Goal: Find specific page/section: Find specific page/section

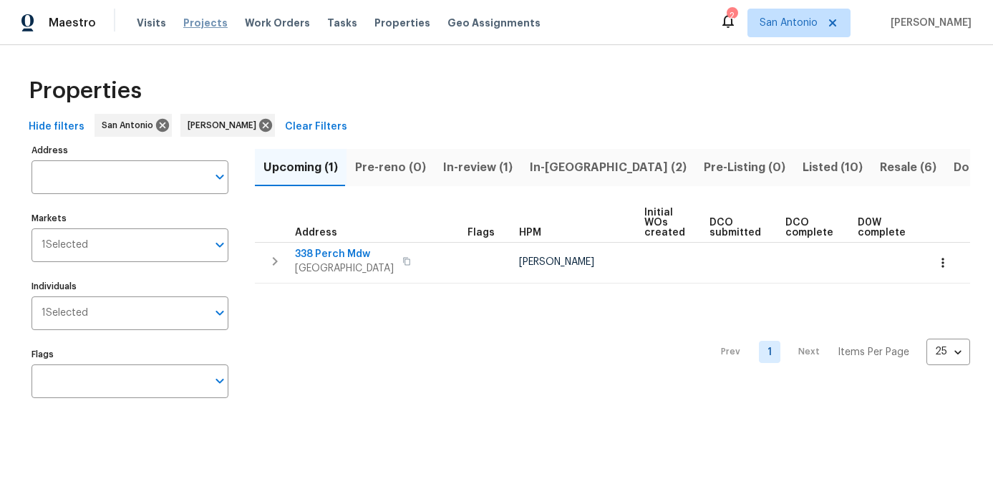
click at [190, 21] on span "Projects" at bounding box center [205, 23] width 44 height 14
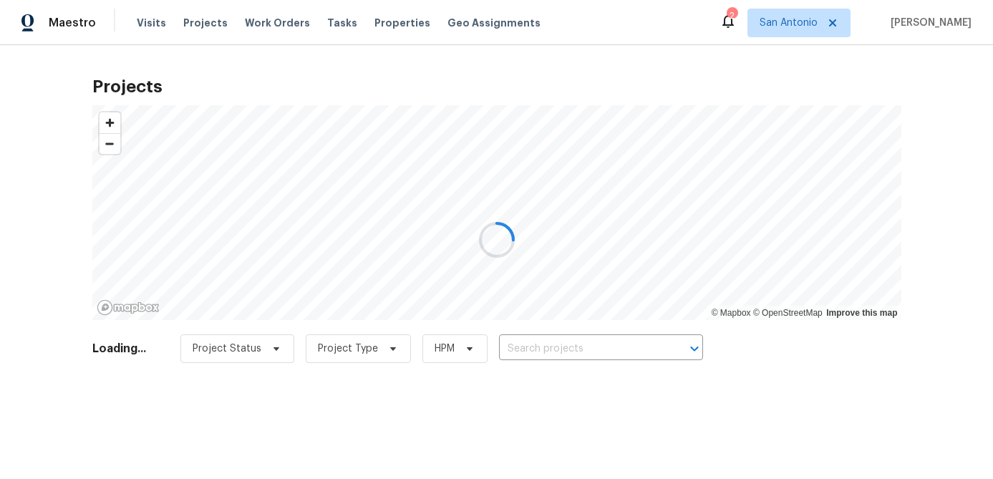
click at [554, 350] on div at bounding box center [496, 239] width 993 height 479
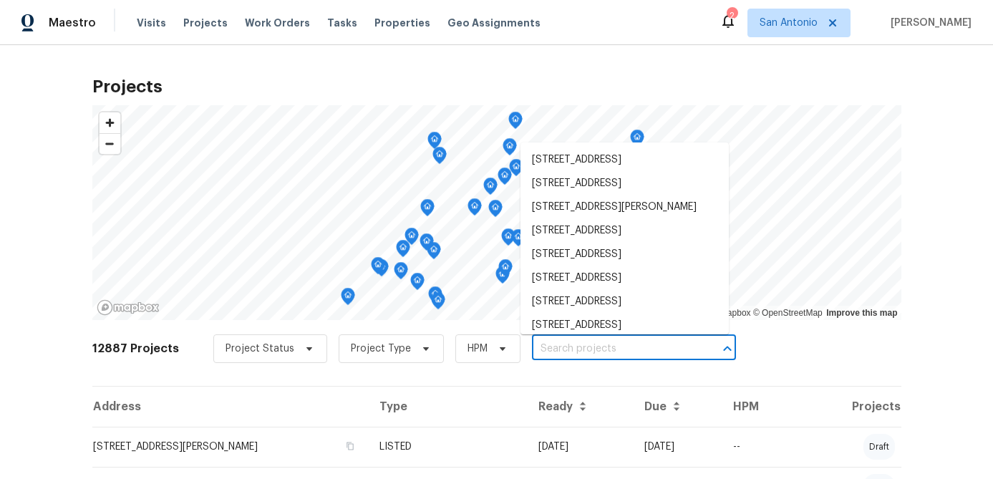
click at [576, 356] on input "text" at bounding box center [614, 349] width 164 height 22
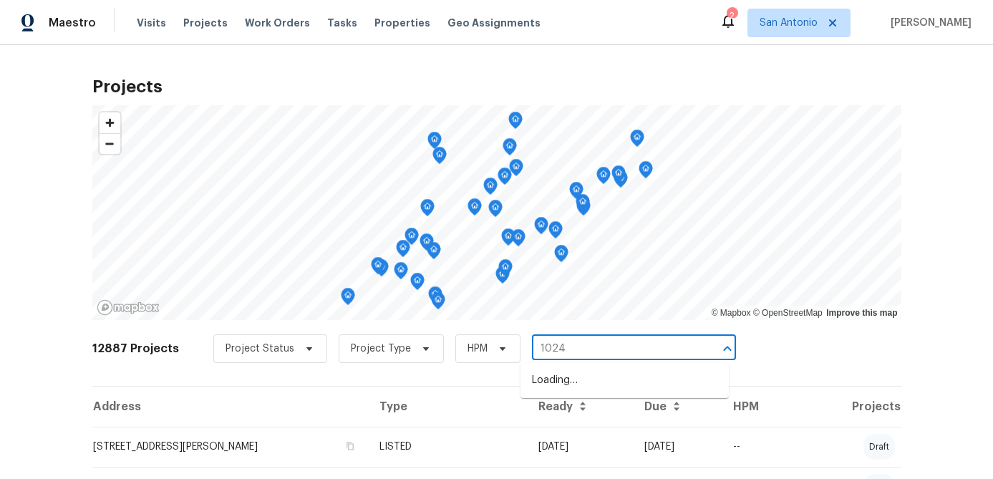
type input "10243"
click at [581, 390] on li "[STREET_ADDRESS]" at bounding box center [624, 381] width 208 height 24
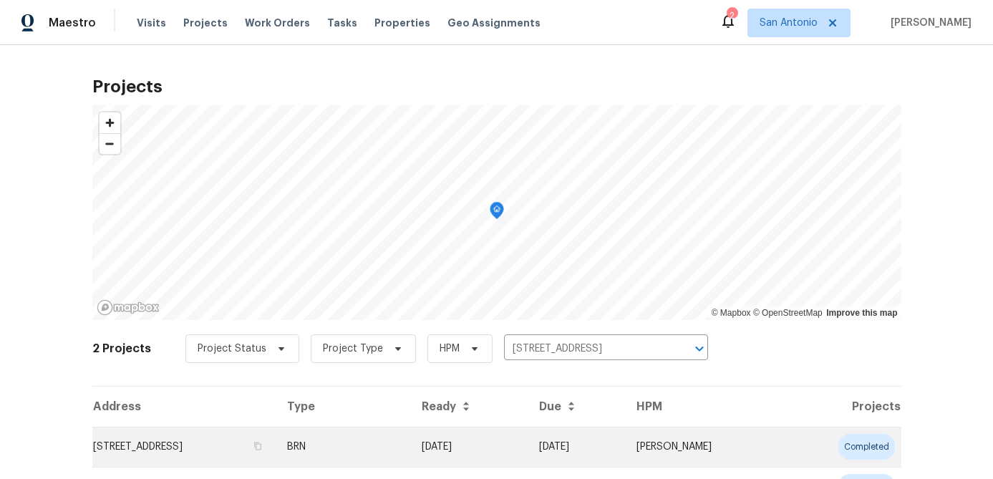
click at [276, 453] on td "[STREET_ADDRESS]" at bounding box center [183, 447] width 183 height 40
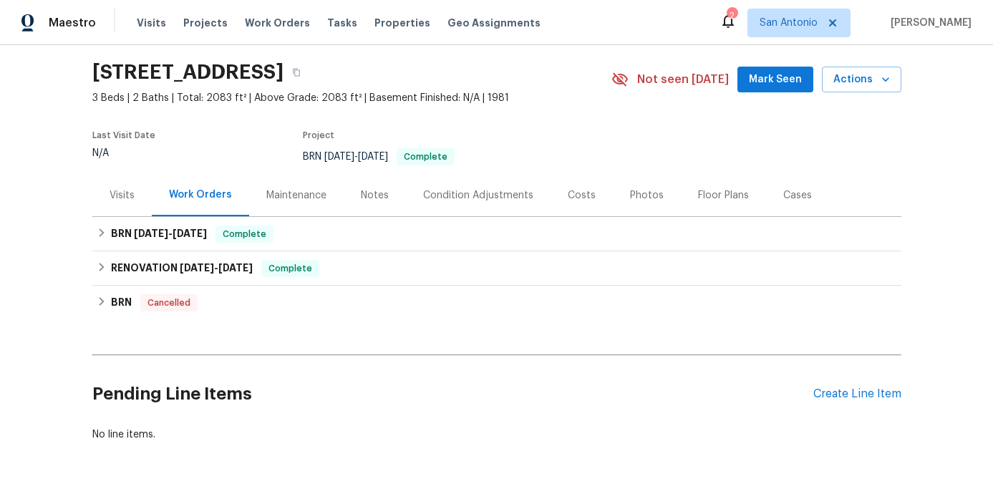
scroll to position [35, 0]
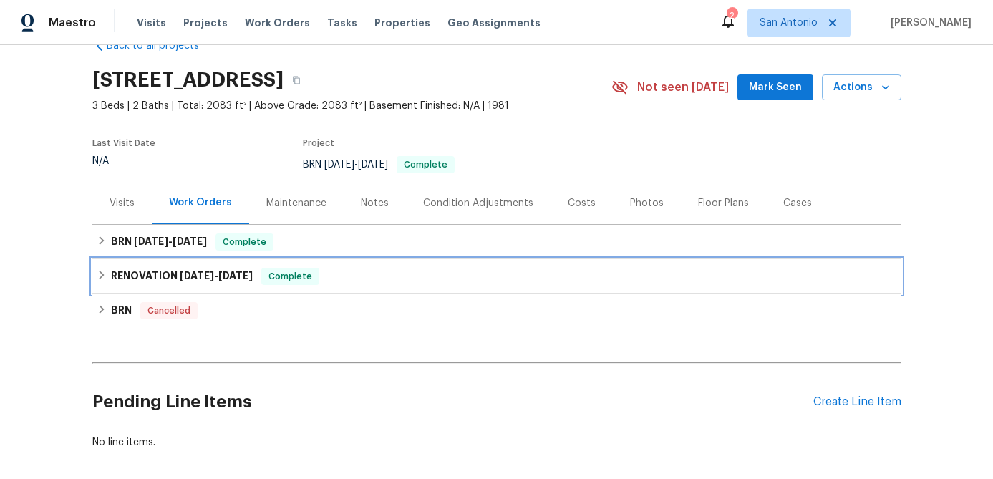
click at [289, 277] on span "Complete" at bounding box center [290, 276] width 55 height 14
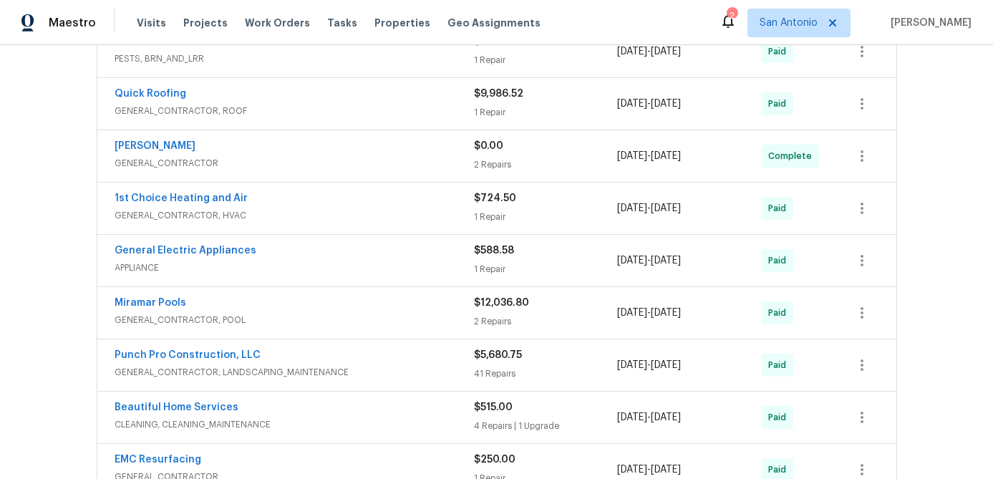
scroll to position [442, 0]
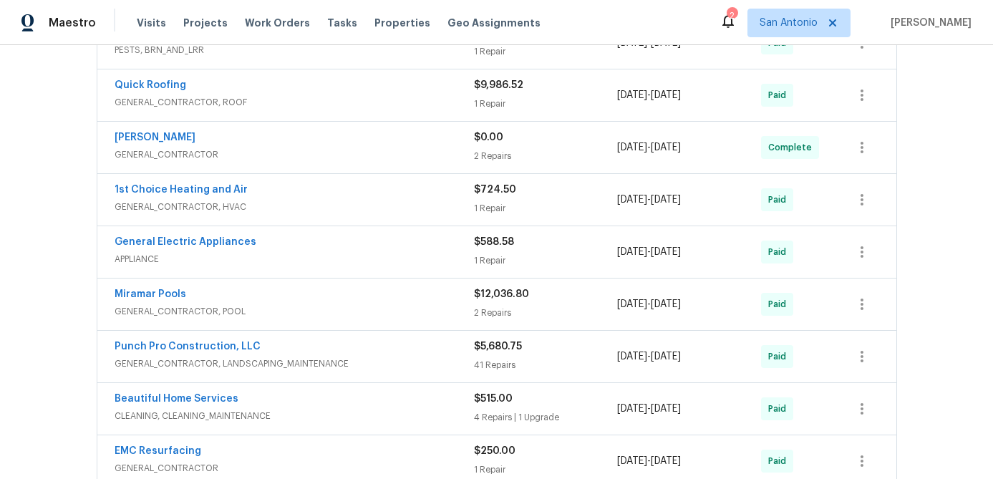
click at [299, 306] on span "GENERAL_CONTRACTOR, POOL" at bounding box center [294, 311] width 359 height 14
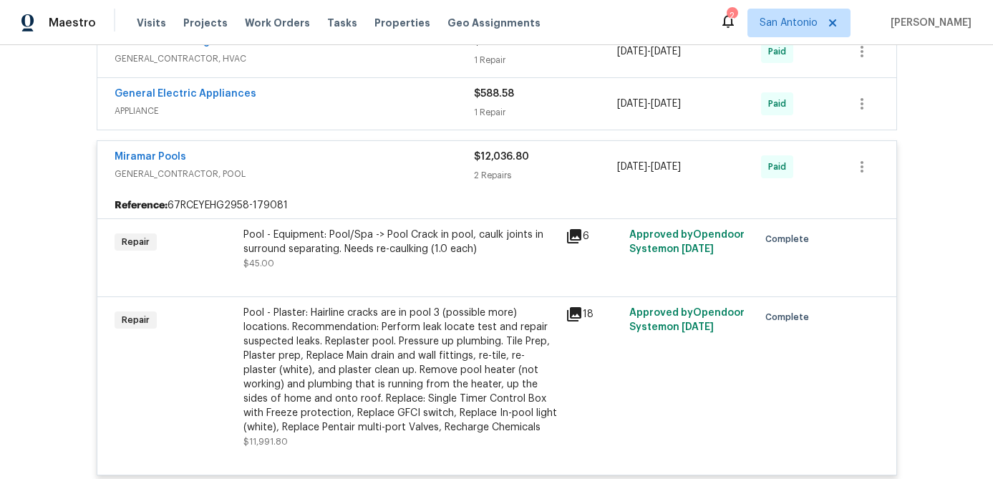
scroll to position [592, 0]
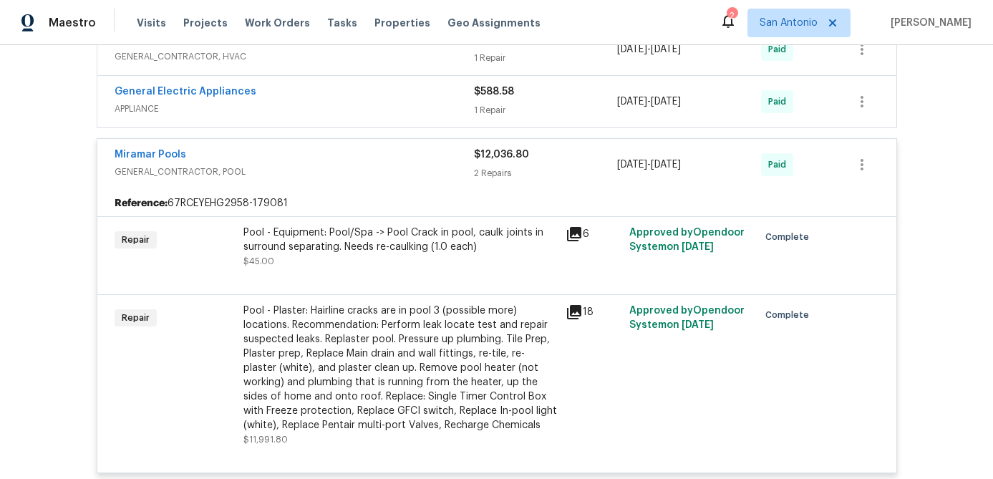
click at [574, 231] on icon at bounding box center [574, 234] width 14 height 14
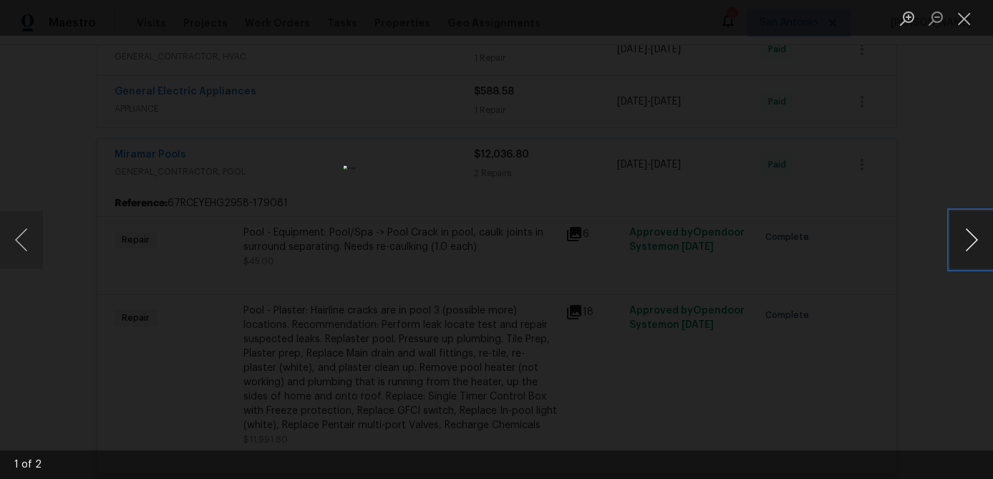
click at [973, 234] on button "Next image" at bounding box center [971, 239] width 43 height 57
click at [964, 17] on button "Close lightbox" at bounding box center [964, 18] width 29 height 25
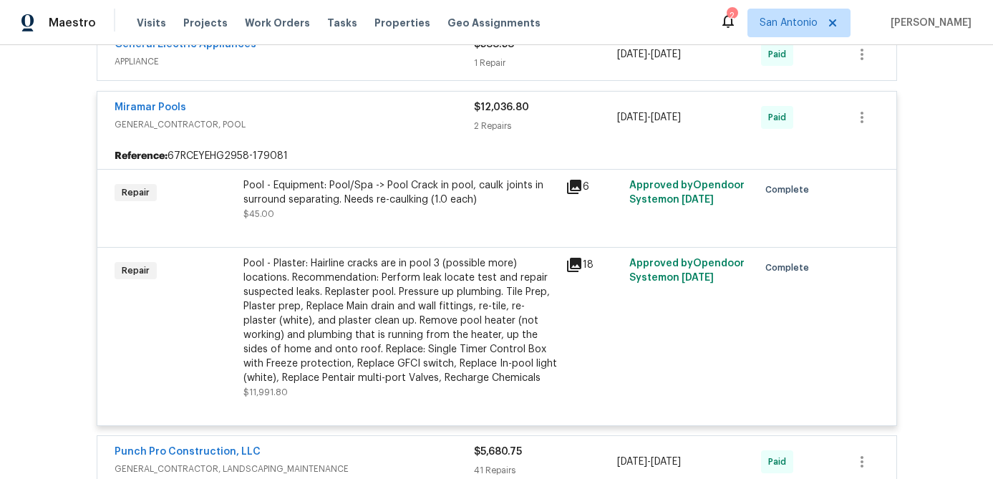
scroll to position [645, 0]
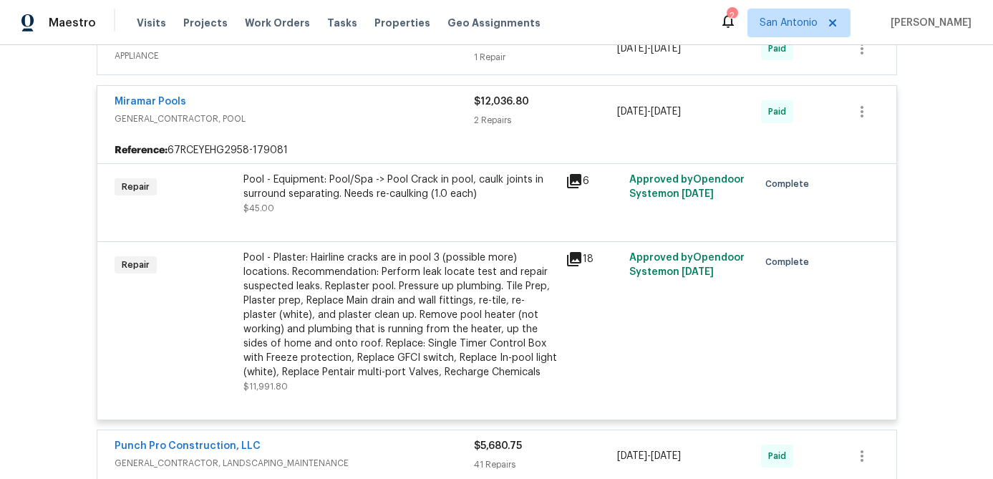
click at [580, 257] on icon at bounding box center [574, 259] width 14 height 14
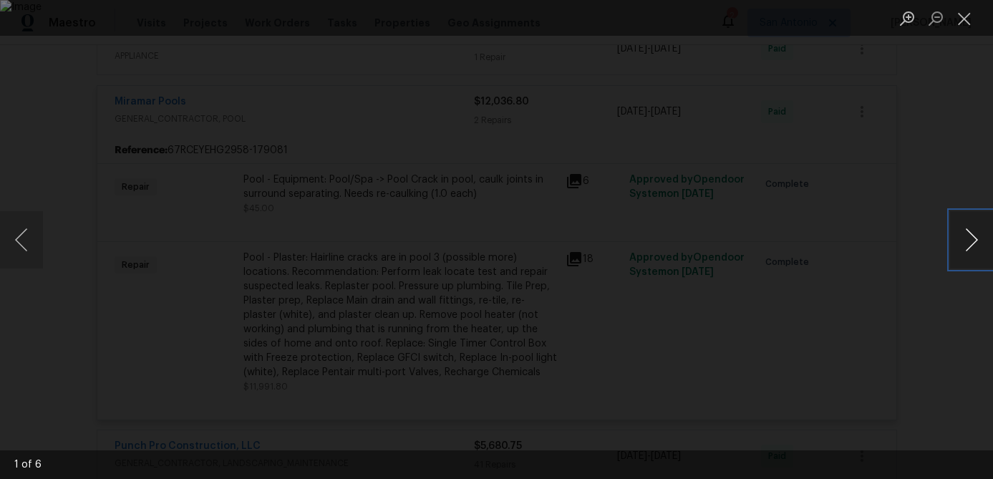
click at [966, 238] on button "Next image" at bounding box center [971, 239] width 43 height 57
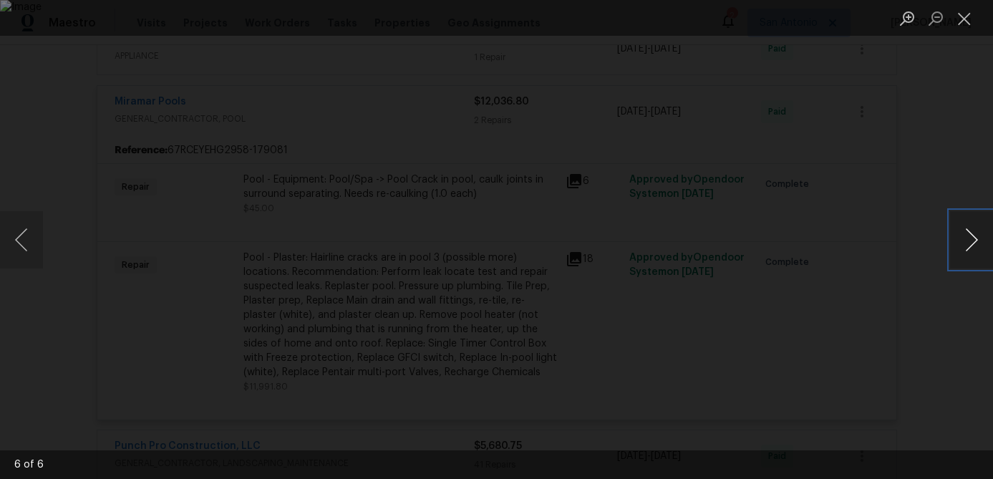
click at [966, 238] on button "Next image" at bounding box center [971, 239] width 43 height 57
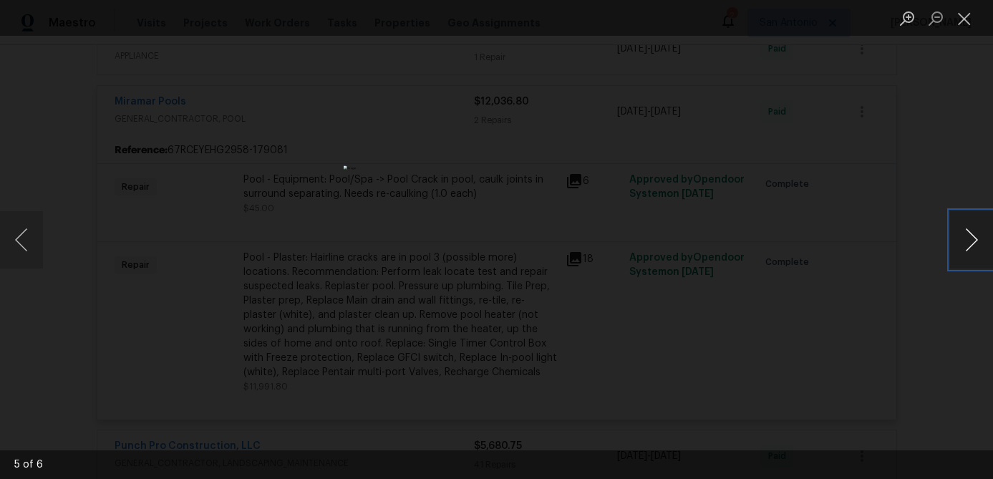
click at [966, 238] on button "Next image" at bounding box center [971, 239] width 43 height 57
click at [962, 17] on button "Close lightbox" at bounding box center [964, 18] width 29 height 25
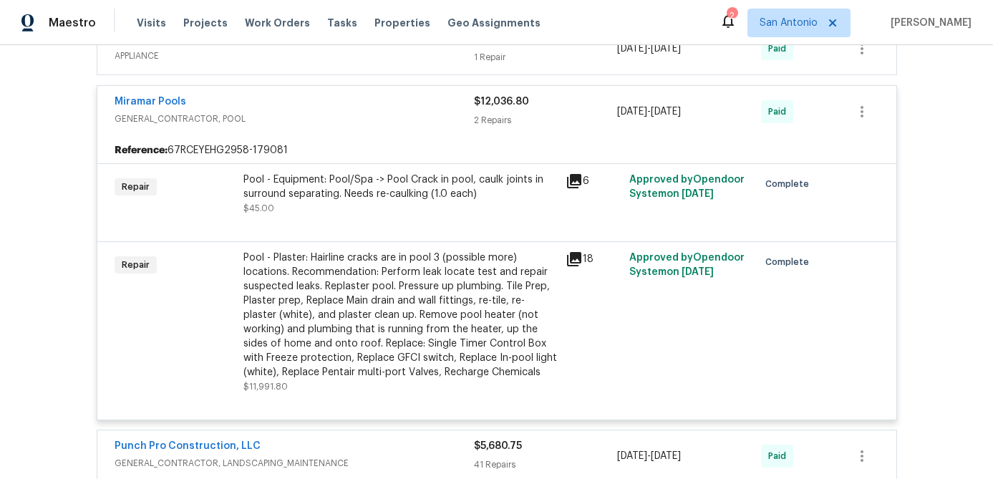
click at [359, 104] on div "Miramar Pools" at bounding box center [294, 102] width 359 height 17
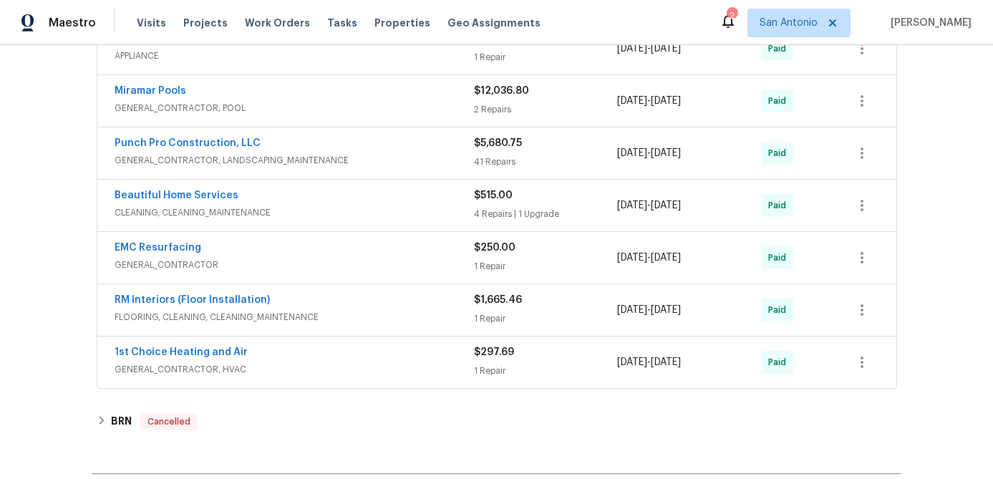
click at [347, 139] on div "Punch Pro Construction, LLC" at bounding box center [294, 144] width 359 height 17
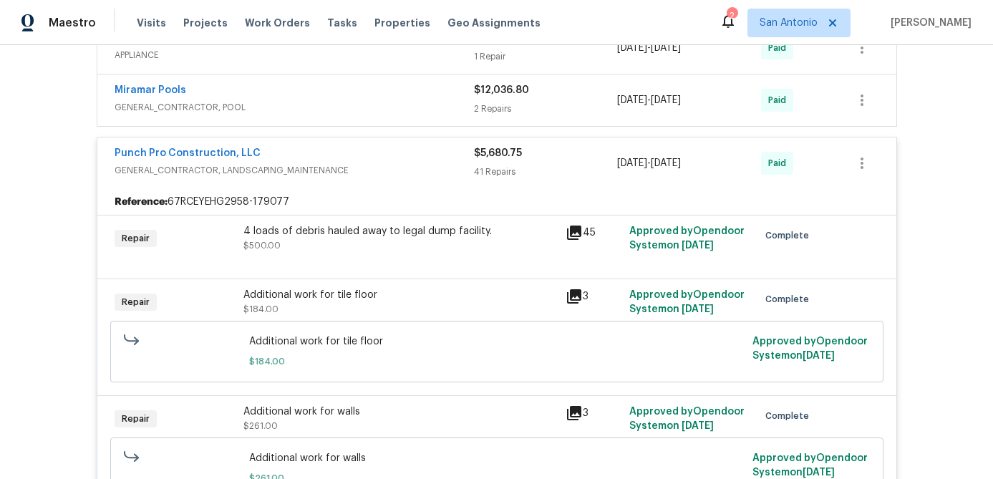
scroll to position [642, 0]
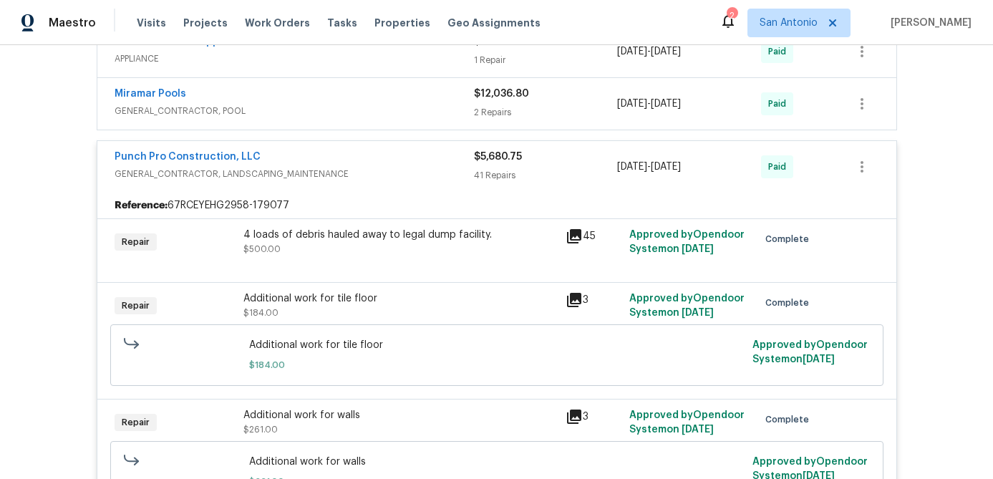
click at [366, 163] on div "Punch Pro Construction, LLC" at bounding box center [294, 158] width 359 height 17
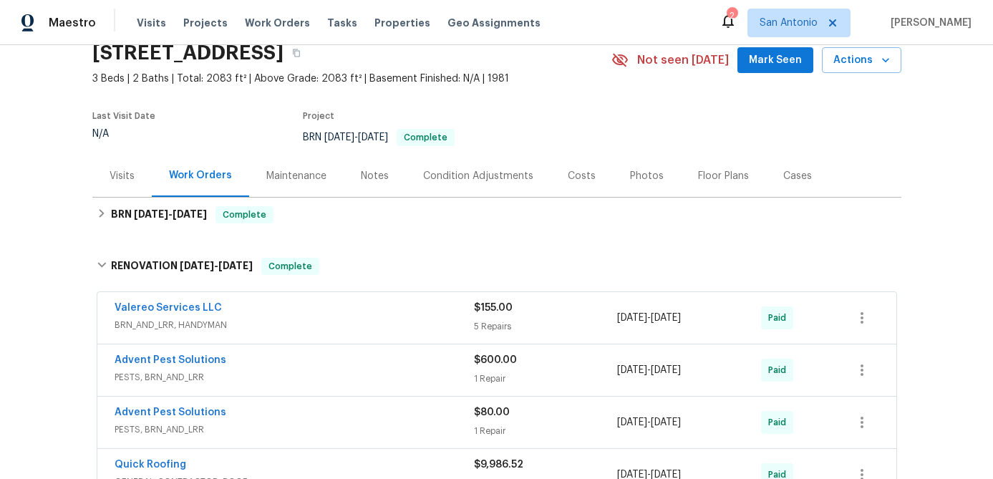
scroll to position [0, 0]
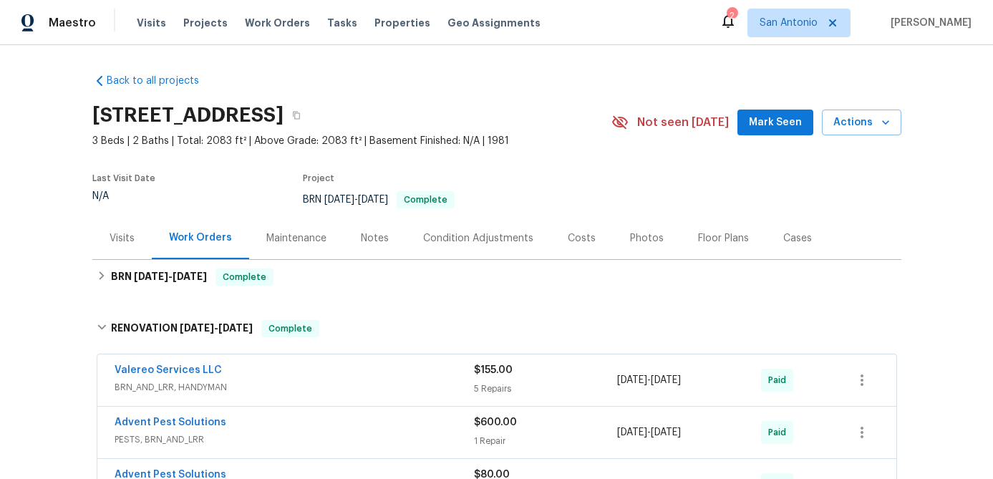
click at [367, 244] on div "Notes" at bounding box center [375, 238] width 28 height 14
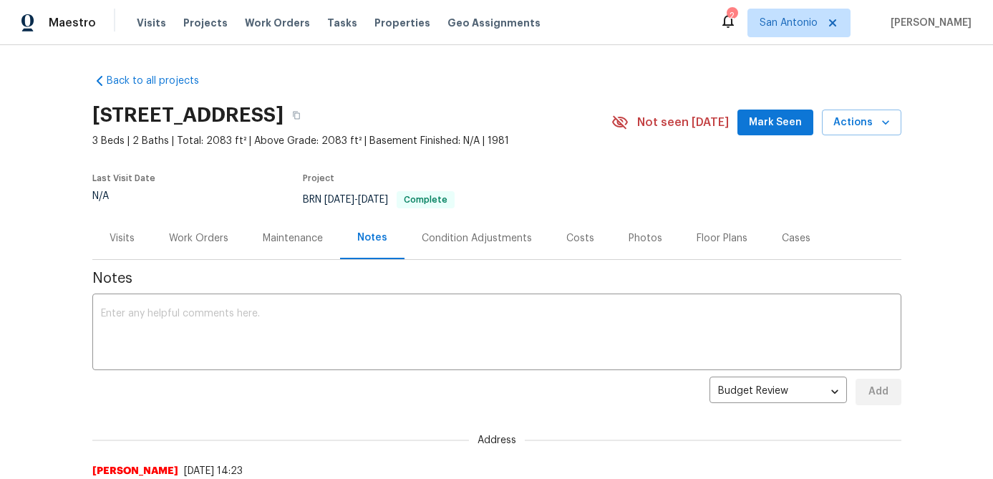
click at [192, 241] on div "Work Orders" at bounding box center [198, 238] width 59 height 14
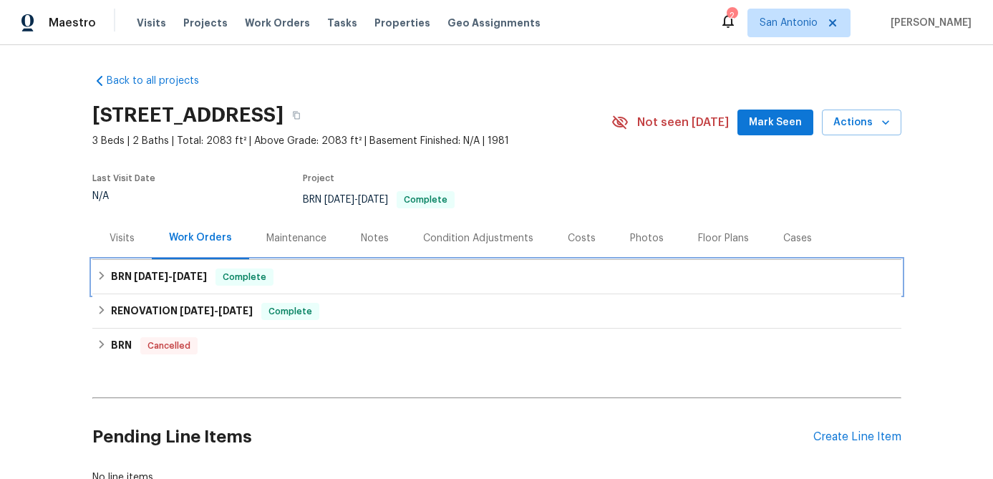
click at [241, 273] on span "Complete" at bounding box center [244, 277] width 55 height 14
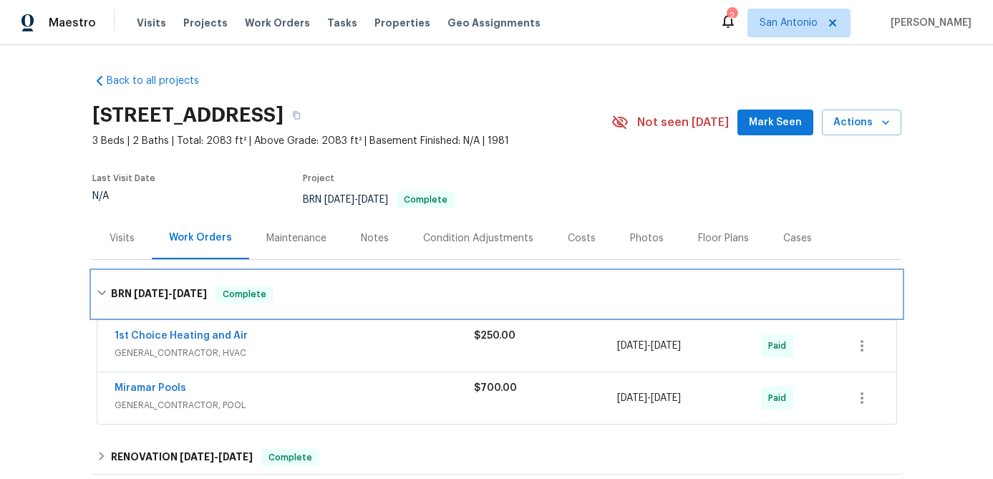
click at [244, 292] on span "Complete" at bounding box center [244, 294] width 55 height 14
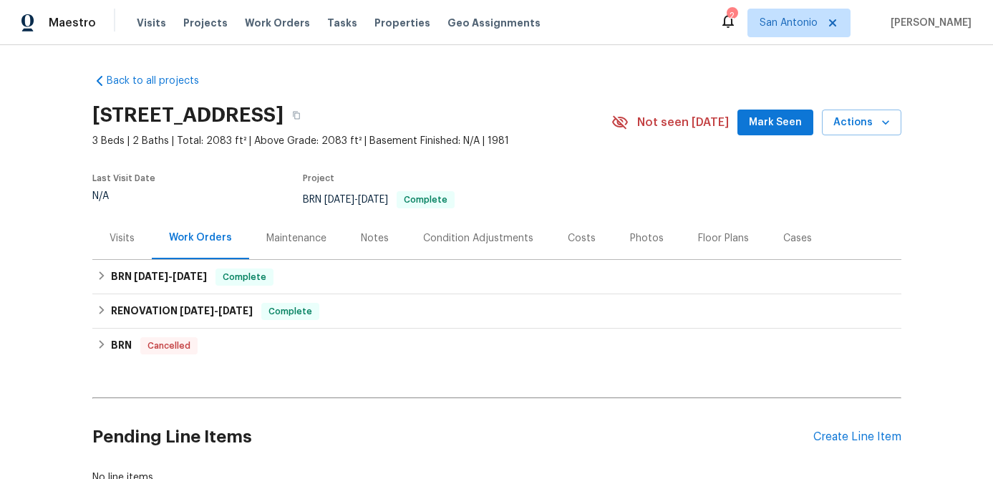
click at [119, 233] on div "Visits" at bounding box center [122, 238] width 25 height 14
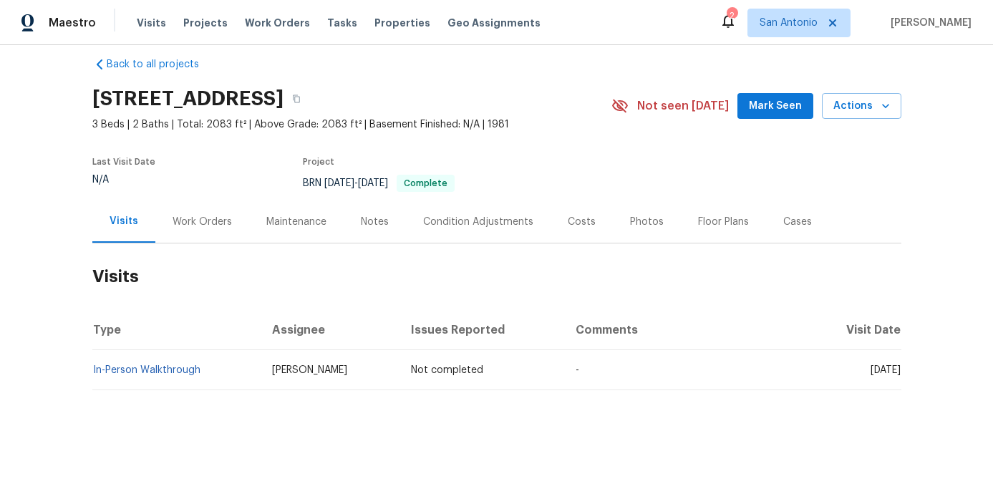
scroll to position [20, 0]
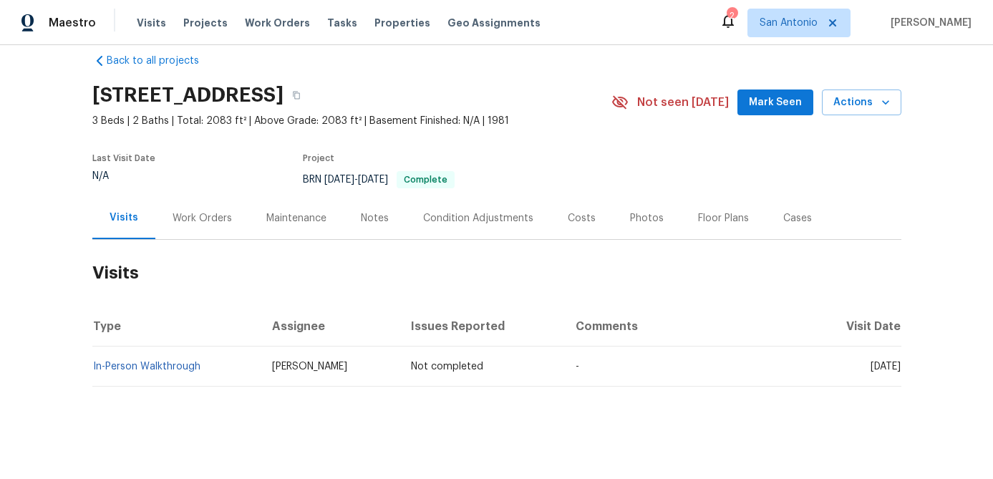
click at [577, 221] on div "Costs" at bounding box center [582, 218] width 28 height 14
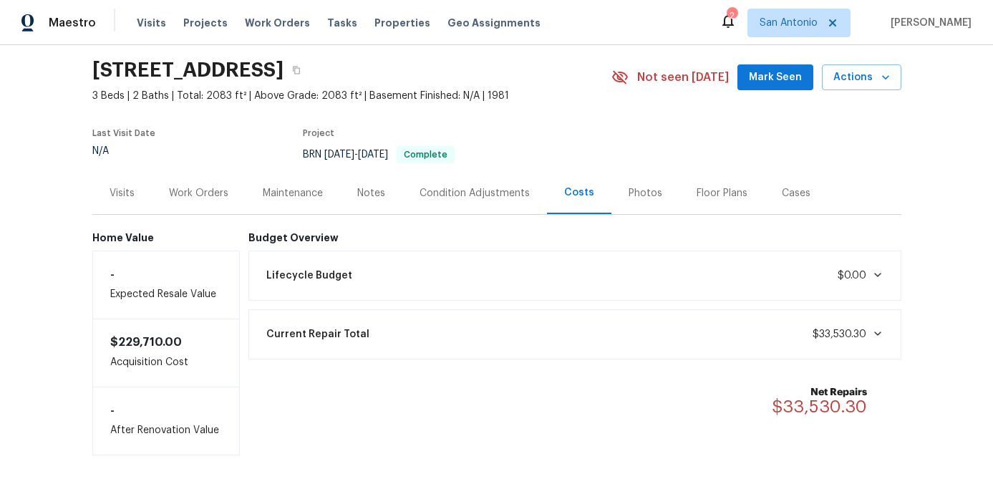
scroll to position [7, 0]
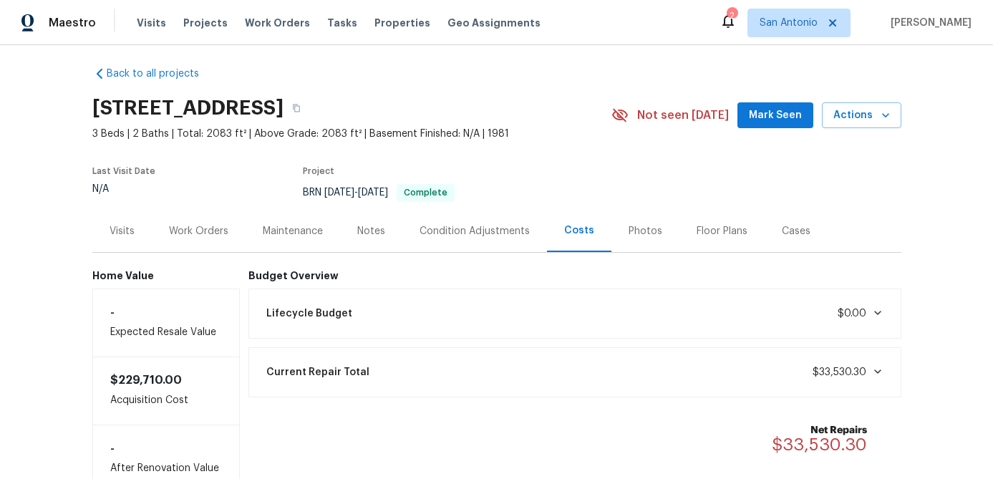
click at [646, 228] on div "Photos" at bounding box center [646, 231] width 34 height 14
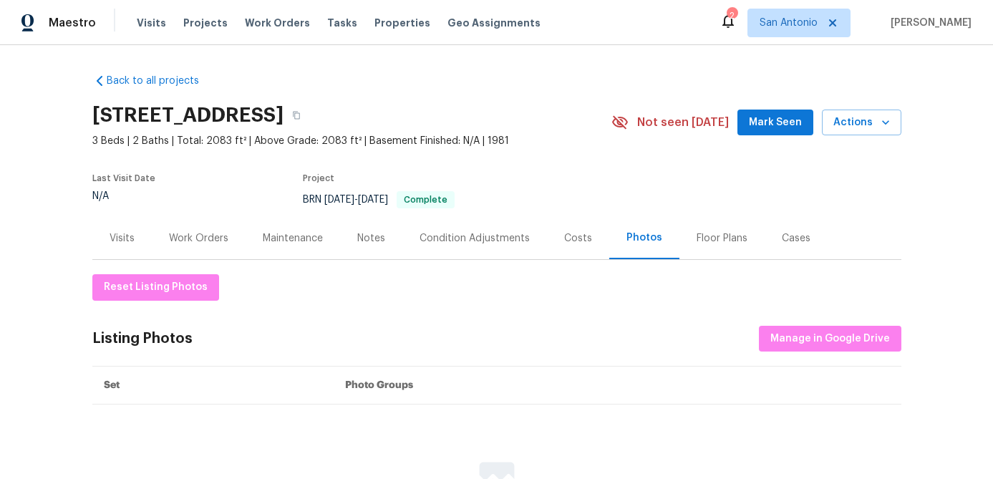
click at [707, 241] on div "Floor Plans" at bounding box center [722, 238] width 51 height 14
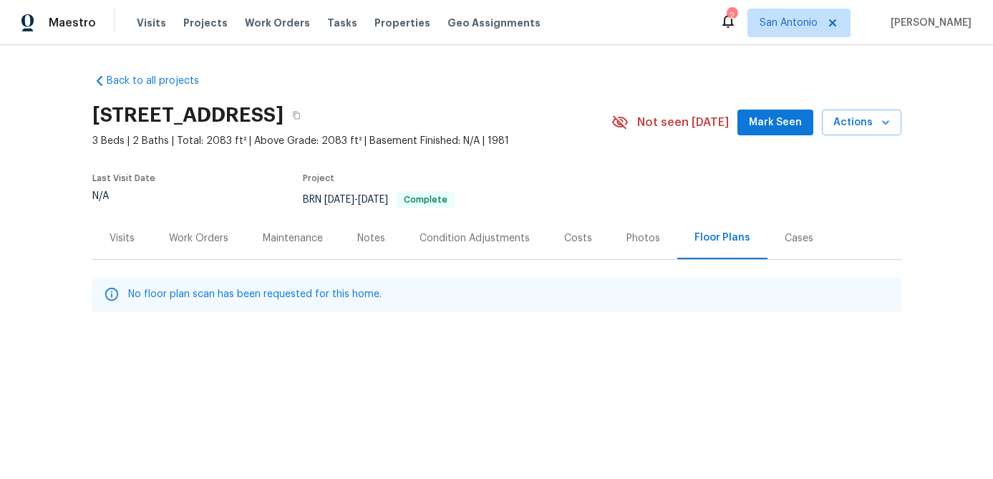
click at [203, 241] on div "Work Orders" at bounding box center [198, 238] width 59 height 14
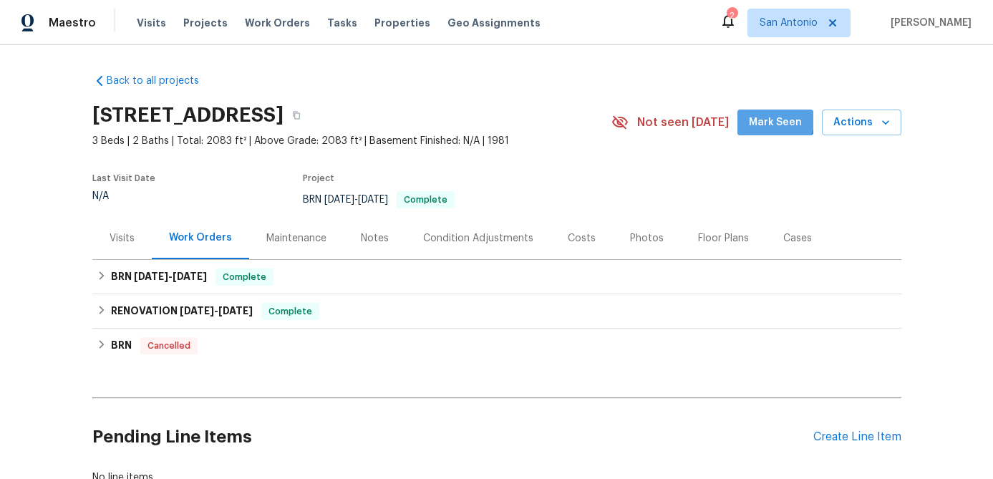
click at [775, 121] on span "Mark Seen" at bounding box center [775, 123] width 53 height 18
